Goal: Task Accomplishment & Management: Use online tool/utility

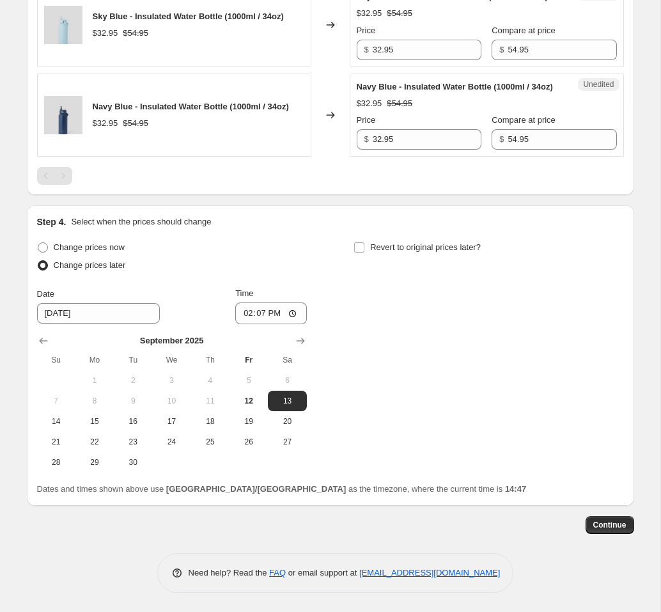
scroll to position [1231, 0]
click at [306, 341] on button "Show next month, October 2025" at bounding box center [301, 341] width 18 height 18
click at [306, 341] on button "Show next month, November 2025" at bounding box center [301, 341] width 18 height 18
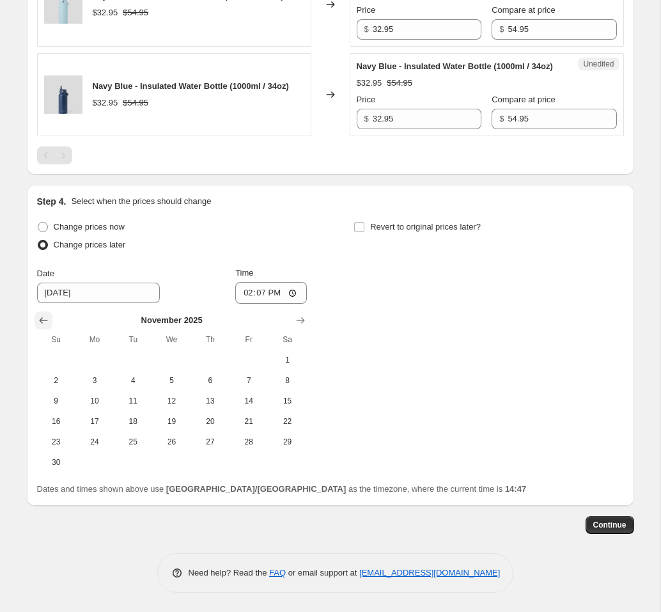
click at [42, 327] on icon "Show previous month, October 2025" at bounding box center [43, 320] width 13 height 13
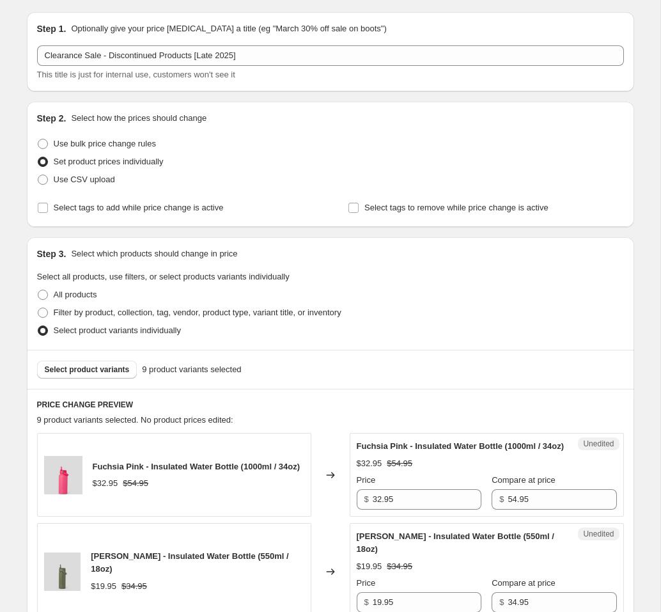
scroll to position [0, 0]
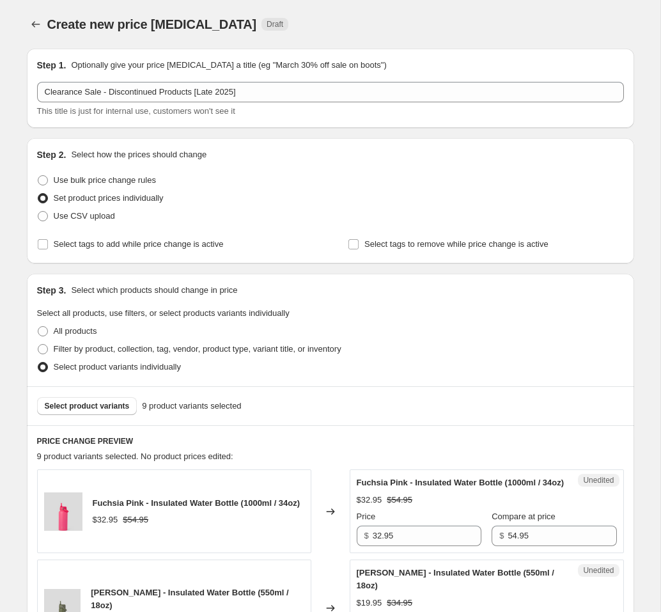
click at [389, 10] on div "Create new price [MEDICAL_DATA]. This page is ready Create new price [MEDICAL_D…" at bounding box center [330, 24] width 607 height 49
click at [42, 19] on button "Price change jobs" at bounding box center [36, 24] width 18 height 18
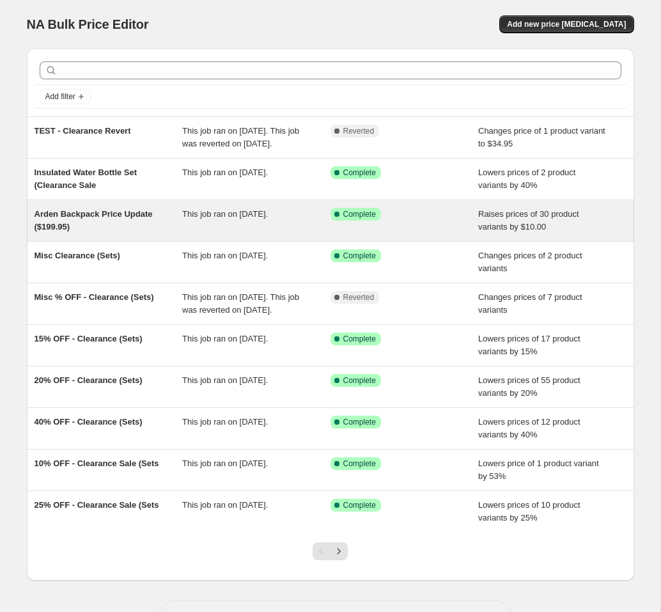
scroll to position [72, 0]
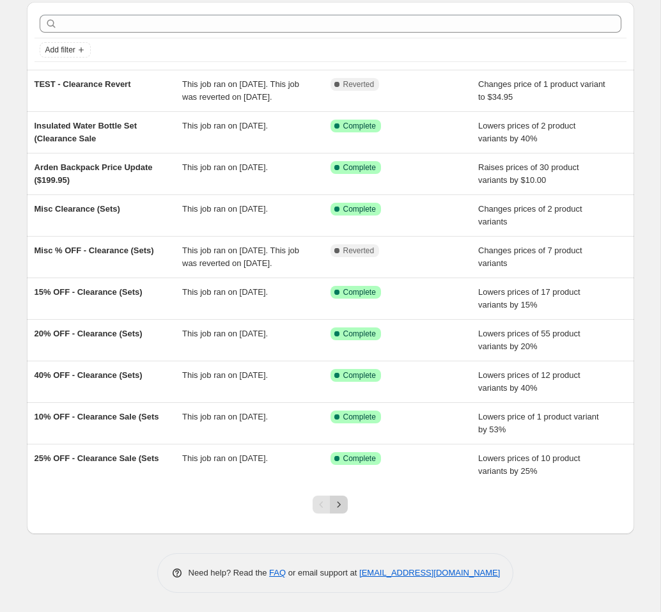
click at [343, 510] on icon "Next" at bounding box center [338, 504] width 13 height 13
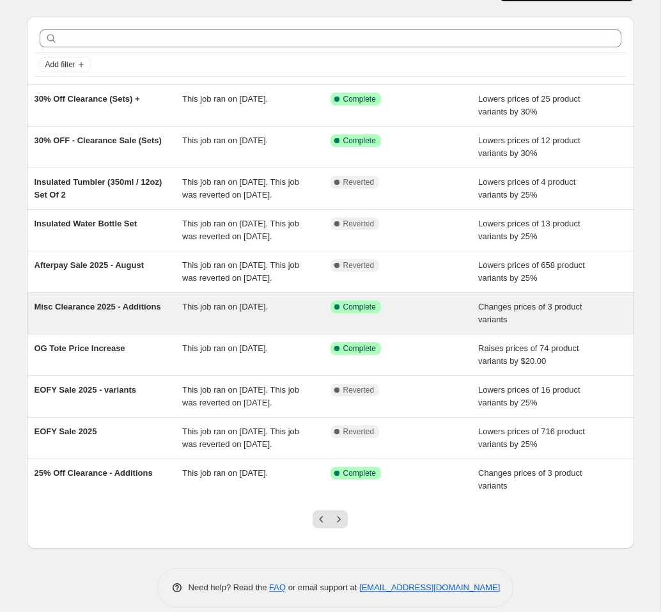
scroll to position [0, 0]
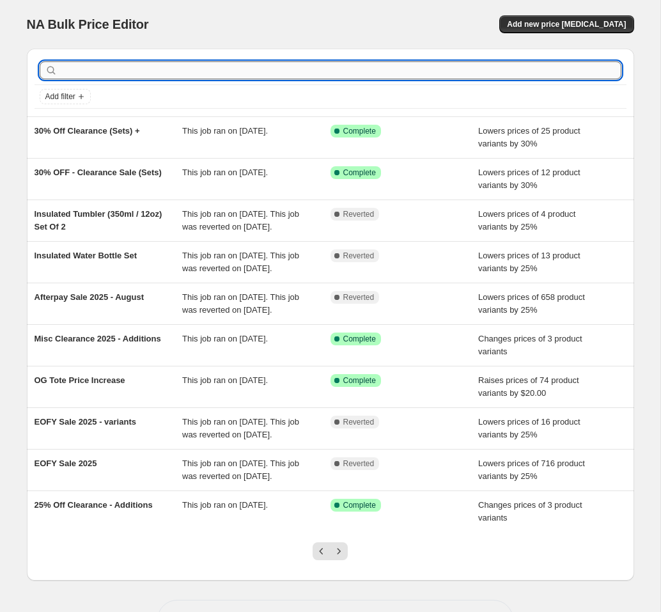
click at [201, 67] on input "text" at bounding box center [340, 70] width 561 height 18
type input "clearance"
